Goal: Task Accomplishment & Management: Complete application form

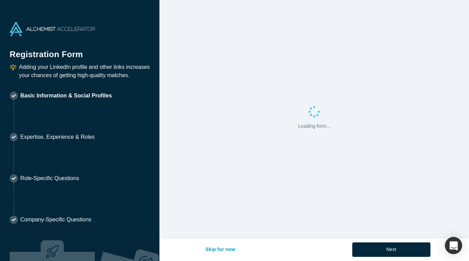
select select "US"
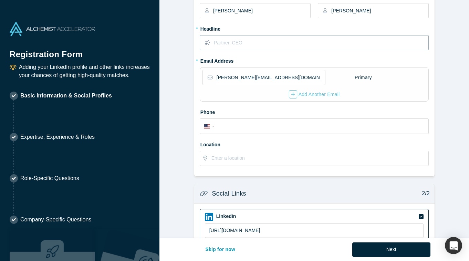
scroll to position [112, 0]
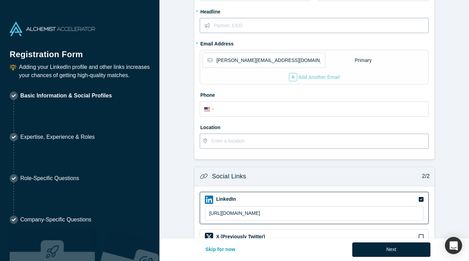
click at [287, 139] on input "text" at bounding box center [320, 141] width 217 height 14
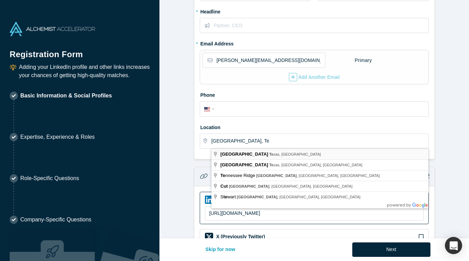
type input "[GEOGRAPHIC_DATA], [US_STATE], [GEOGRAPHIC_DATA]"
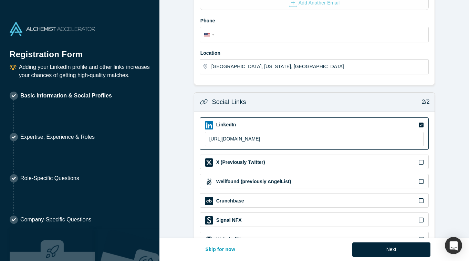
scroll to position [210, 0]
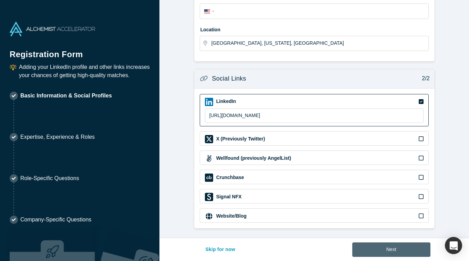
click at [375, 249] on button "Next" at bounding box center [392, 250] width 78 height 14
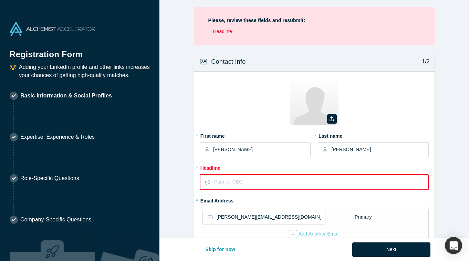
click at [339, 184] on input "text" at bounding box center [321, 182] width 214 height 14
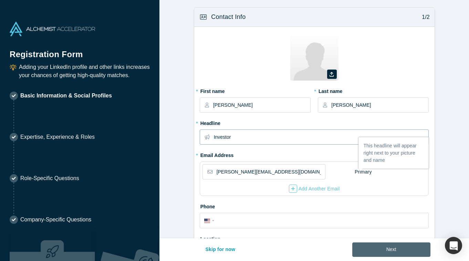
type input "Investor"
click at [390, 254] on button "Next" at bounding box center [392, 250] width 78 height 14
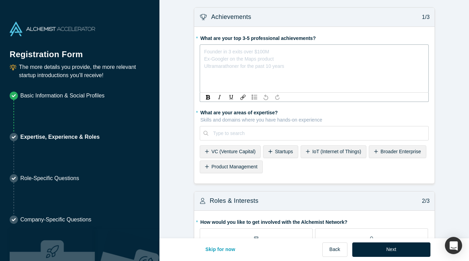
click at [374, 52] on div "rdw-editor" at bounding box center [315, 50] width 220 height 7
click at [223, 154] on div "* What are your areas of expertise? Skills and domains where you have hands-on …" at bounding box center [315, 141] width 230 height 69
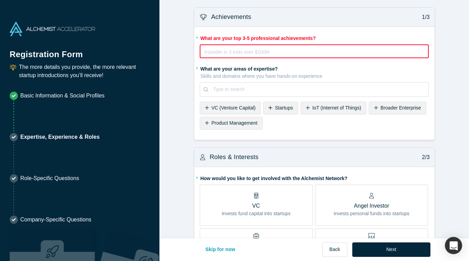
click at [364, 51] on div "rdw-editor" at bounding box center [315, 50] width 220 height 7
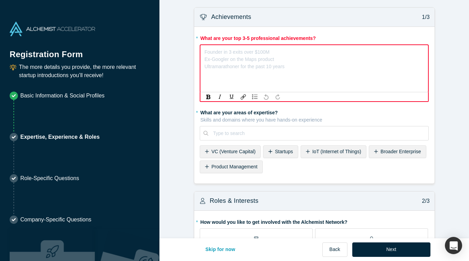
scroll to position [13, 0]
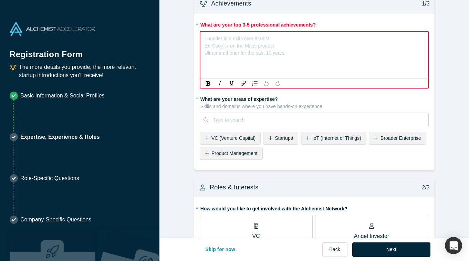
click at [233, 140] on div "* What are your areas of expertise? Skills and domains where you have hands-on …" at bounding box center [315, 127] width 230 height 69
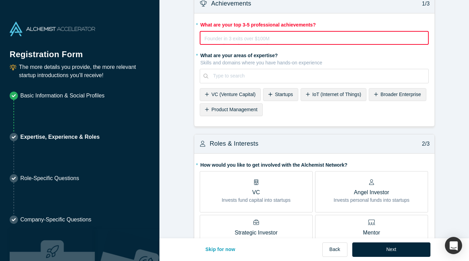
click at [243, 40] on div "rdw-editor" at bounding box center [315, 37] width 220 height 7
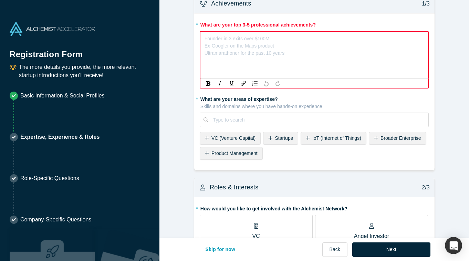
scroll to position [13, 0]
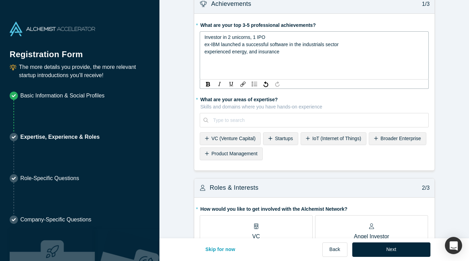
click at [206, 52] on span "experienced energy, and insurance" at bounding box center [242, 52] width 75 height 6
click at [234, 54] on span "Experienced energy, and insurance" at bounding box center [242, 52] width 75 height 6
click at [253, 53] on span "Experienced in energy, and insurance" at bounding box center [245, 52] width 81 height 6
click at [303, 53] on div "Experienced in energy and insurance" at bounding box center [315, 51] width 220 height 7
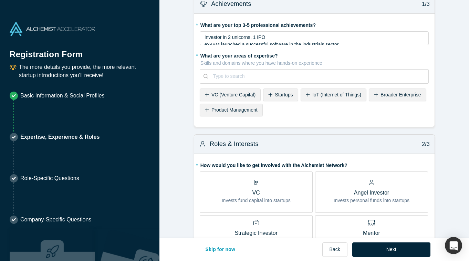
click at [239, 119] on div "* What are your areas of expertise? Skills and domains where you have hands-on …" at bounding box center [315, 84] width 230 height 69
click at [233, 95] on span "VC (Venture Capital)" at bounding box center [234, 95] width 44 height 6
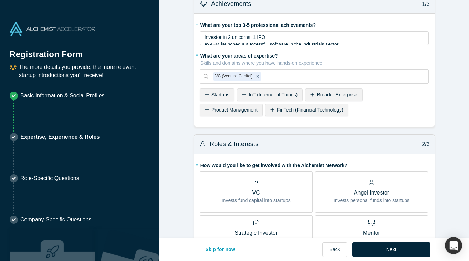
click at [231, 108] on span "Product Management" at bounding box center [235, 110] width 46 height 6
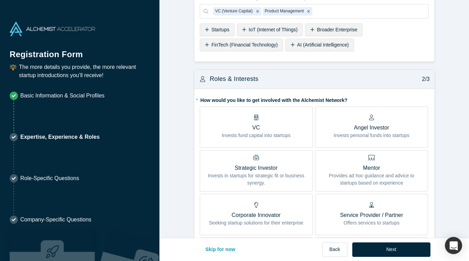
scroll to position [105, 0]
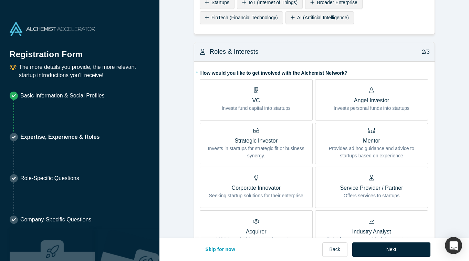
click at [356, 144] on p "Mentor" at bounding box center [372, 141] width 103 height 8
click at [0, 0] on input "Mentor Provides ad hoc guidance and advice to startups based on experience" at bounding box center [0, 0] width 0 height 0
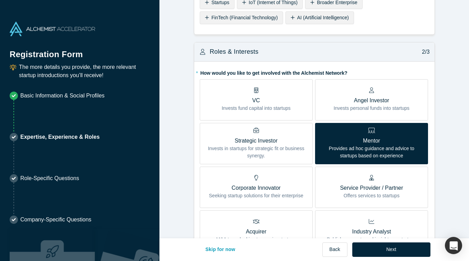
click at [283, 94] on div "VC Invests fund capital into startups" at bounding box center [256, 100] width 69 height 24
click at [0, 0] on input "VC Invests fund capital into startups" at bounding box center [0, 0] width 0 height 0
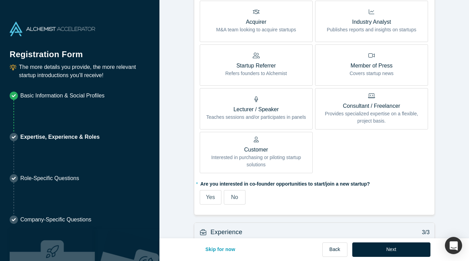
scroll to position [346, 0]
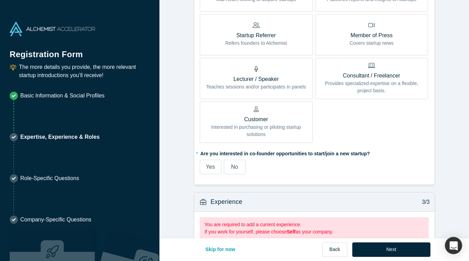
click at [241, 167] on label "No" at bounding box center [235, 167] width 22 height 14
click at [0, 0] on input "No" at bounding box center [0, 0] width 0 height 0
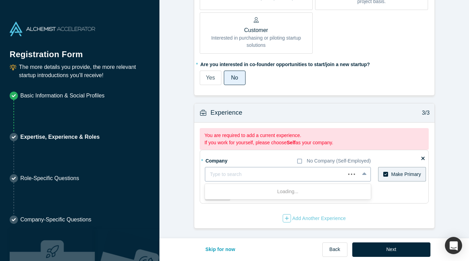
click at [247, 174] on div at bounding box center [275, 174] width 131 height 9
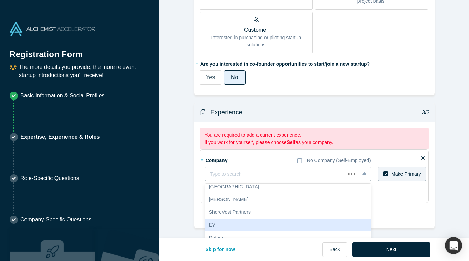
scroll to position [443, 0]
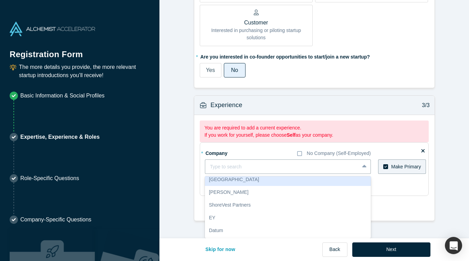
click at [262, 151] on fieldset "* Company No Company (Self-Employed) [GEOGRAPHIC_DATA], 6 of 20. 20 results ava…" at bounding box center [315, 169] width 230 height 54
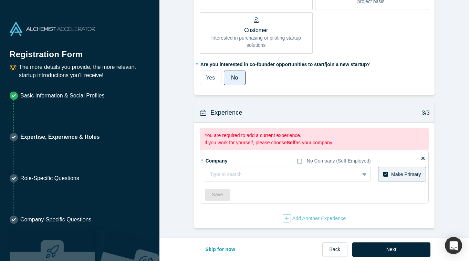
scroll to position [435, 0]
click at [301, 161] on icon at bounding box center [299, 162] width 5 height 6
click at [0, 0] on input "No Company (Self-Employed)" at bounding box center [0, 0] width 0 height 0
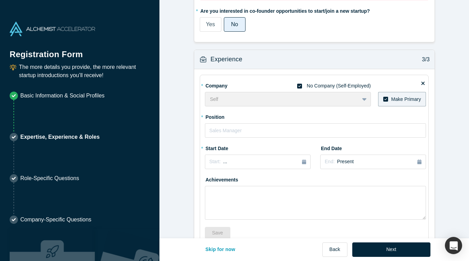
scroll to position [532, 0]
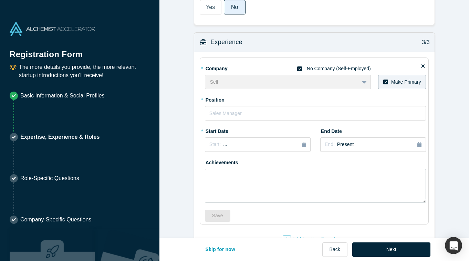
click at [292, 188] on textarea at bounding box center [316, 186] width 222 height 34
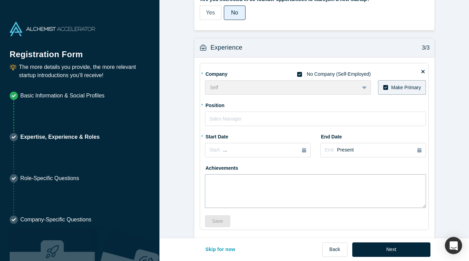
scroll to position [526, 0]
click at [358, 86] on div "Self To pick up a draggable item, press the space bar. While dragging, use the …" at bounding box center [288, 88] width 166 height 14
click at [363, 88] on div "Self To pick up a draggable item, press the space bar. While dragging, use the …" at bounding box center [288, 88] width 166 height 14
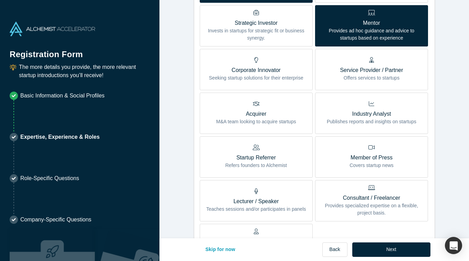
scroll to position [186, 0]
